Goal: Information Seeking & Learning: Learn about a topic

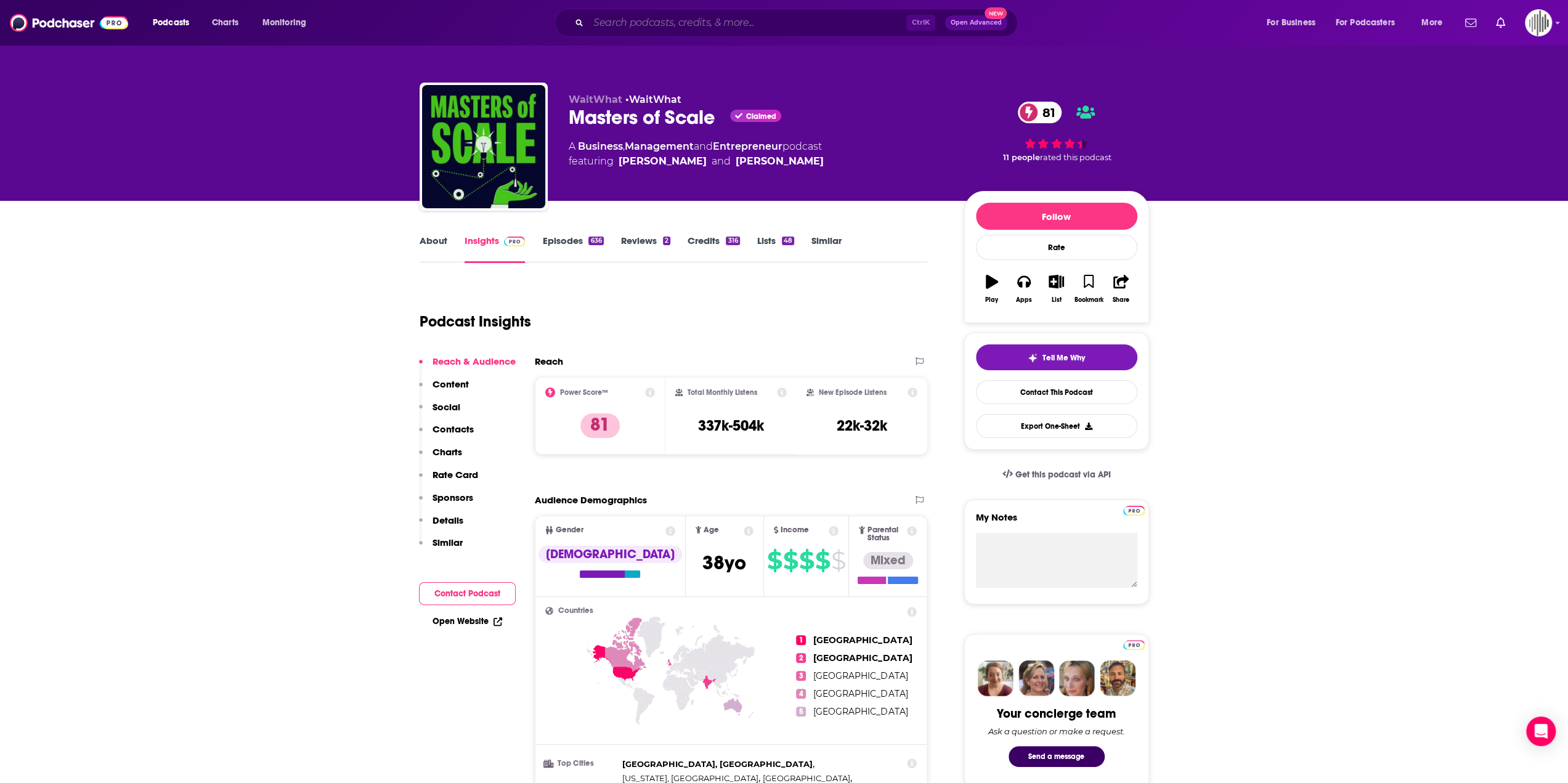
click at [629, 29] on input "Search podcasts, credits, & more..." at bounding box center [747, 22] width 318 height 20
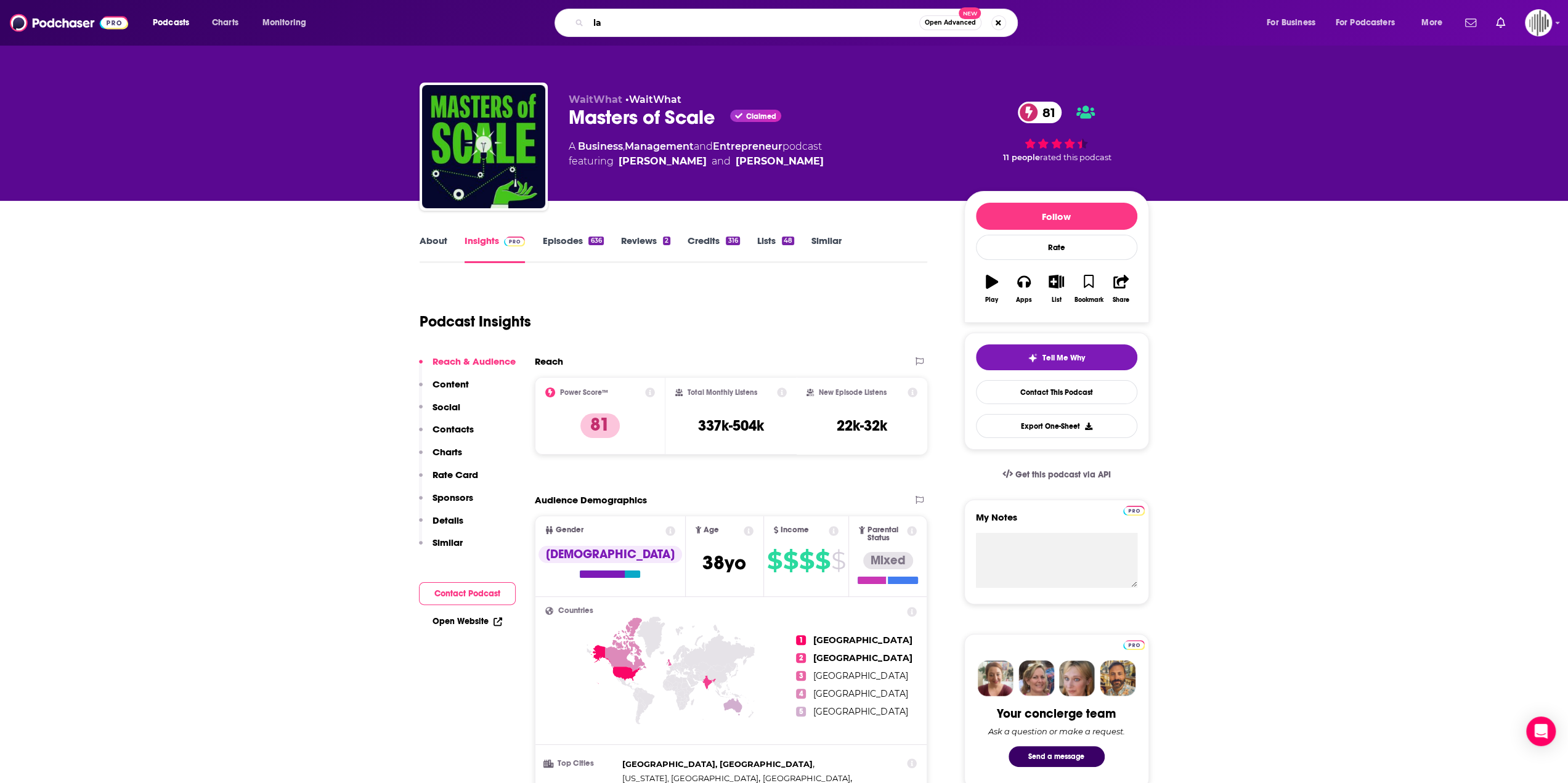
type input "l"
type input "a la latina"
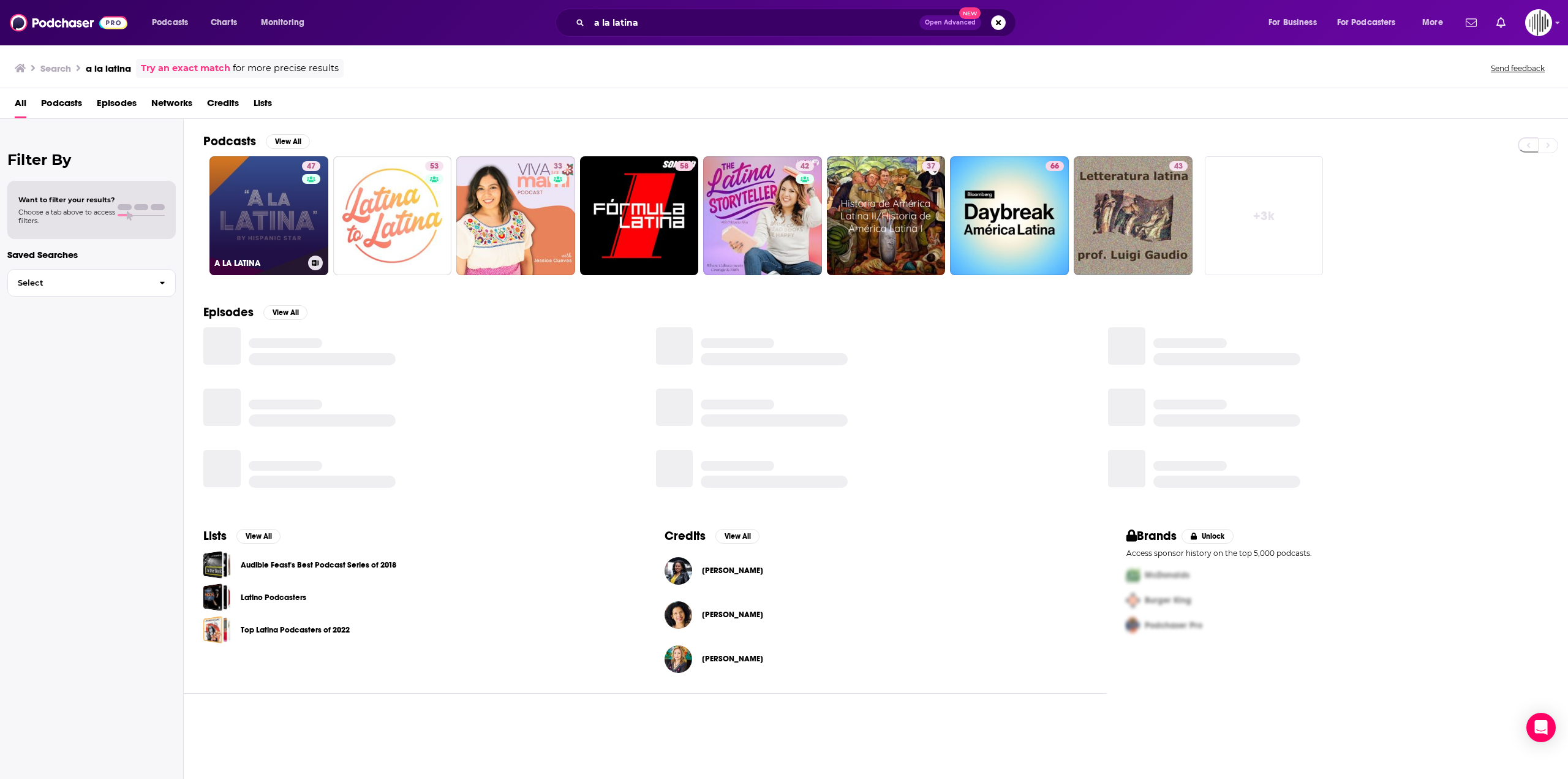
click at [261, 226] on link "47 A LA LATINA" at bounding box center [268, 216] width 119 height 119
